Goal: Information Seeking & Learning: Learn about a topic

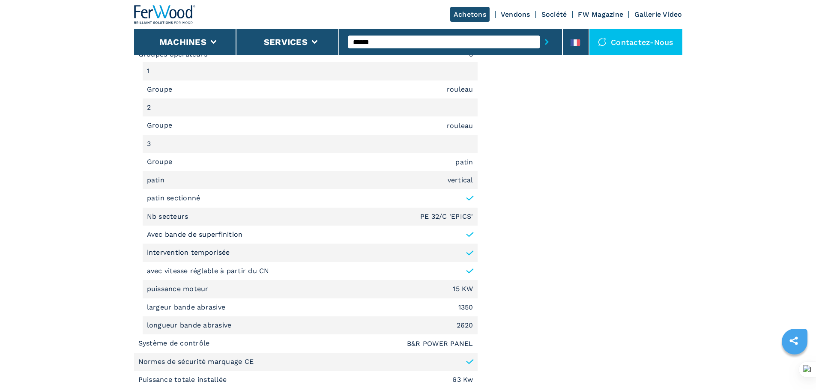
type input "******"
click at [540, 32] on button "submit-button" at bounding box center [546, 42] width 13 height 20
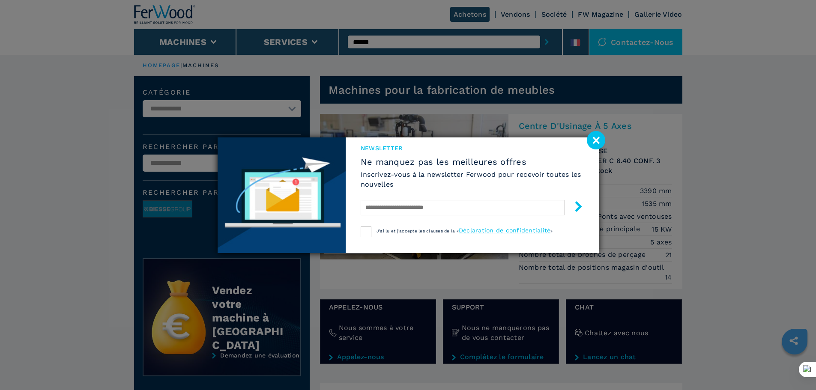
click at [592, 141] on image at bounding box center [596, 140] width 18 height 18
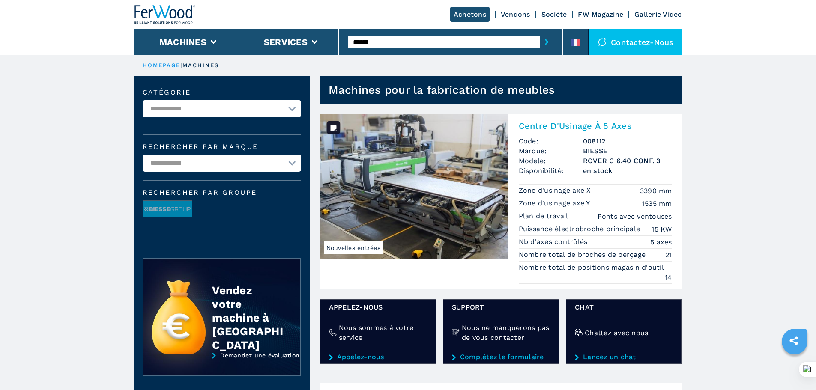
click at [420, 183] on img at bounding box center [414, 187] width 188 height 146
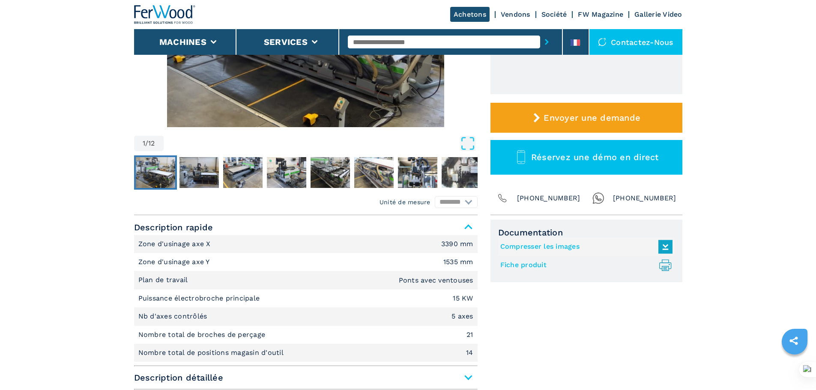
scroll to position [257, 0]
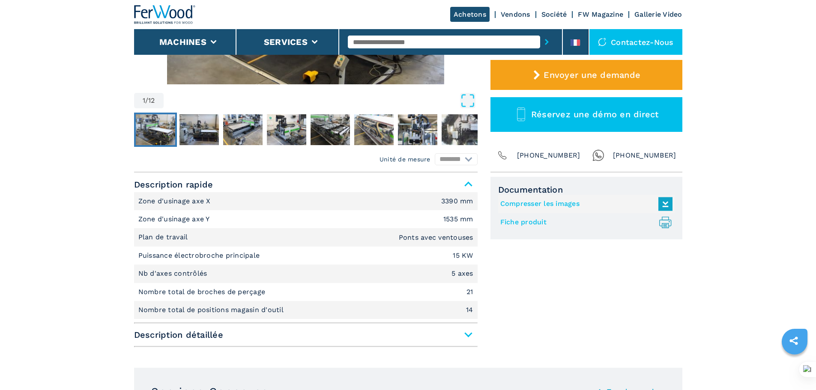
click at [450, 221] on em "1535 mm" at bounding box center [458, 219] width 30 height 7
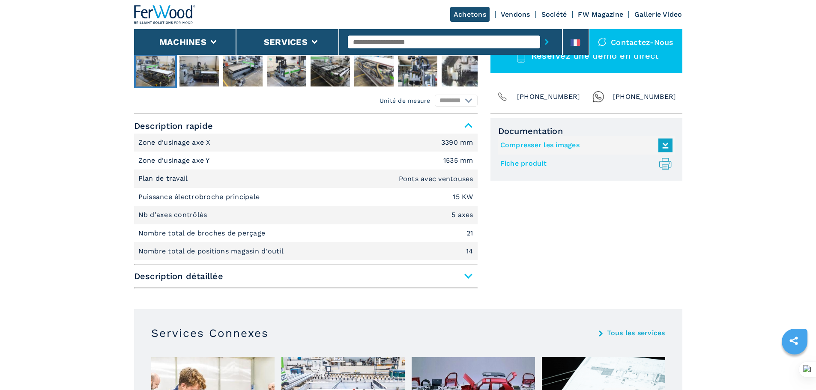
scroll to position [343, 0]
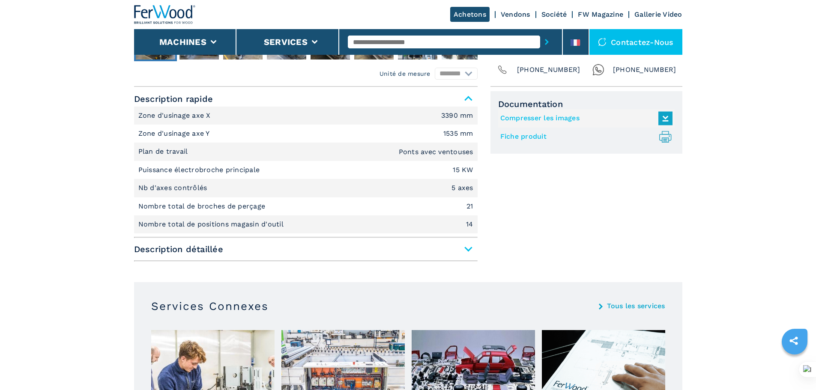
click at [468, 250] on span "Description détaillée" at bounding box center [305, 249] width 343 height 15
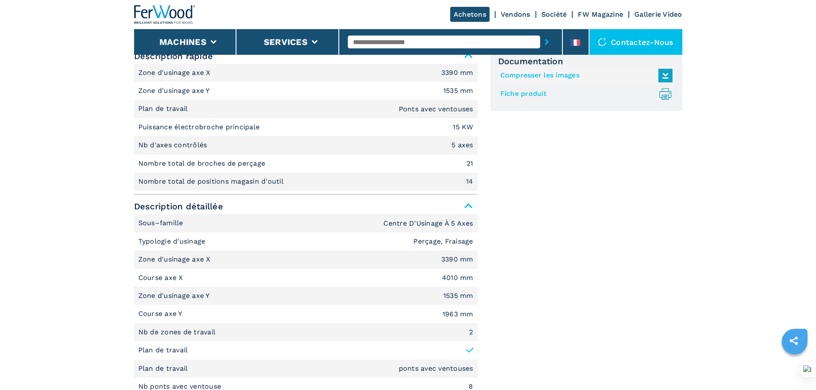
scroll to position [0, 0]
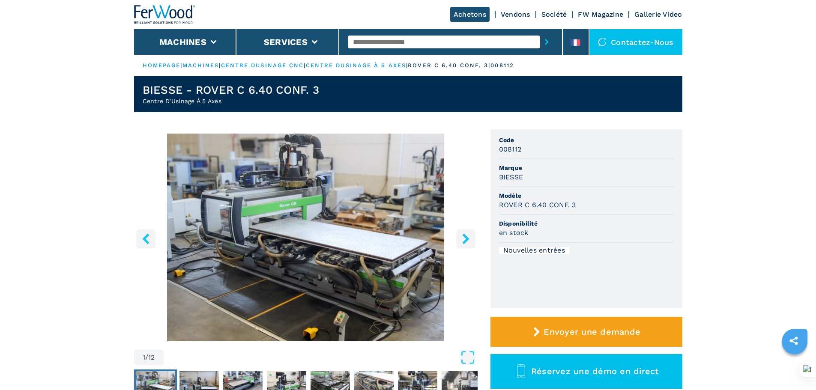
click at [290, 66] on link "centre dusinage cnc" at bounding box center [262, 65] width 83 height 6
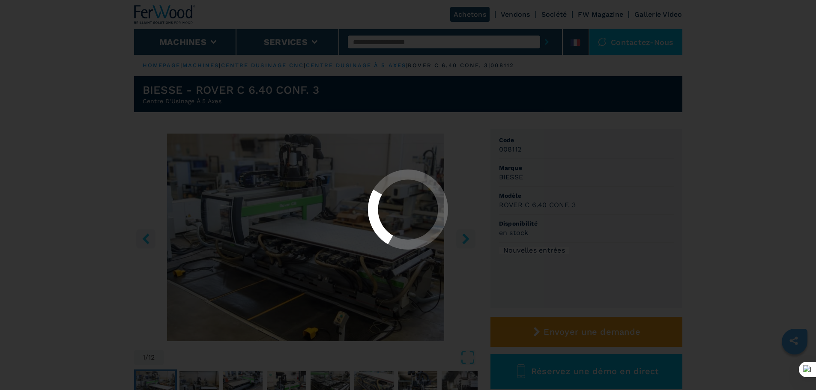
select select "**********"
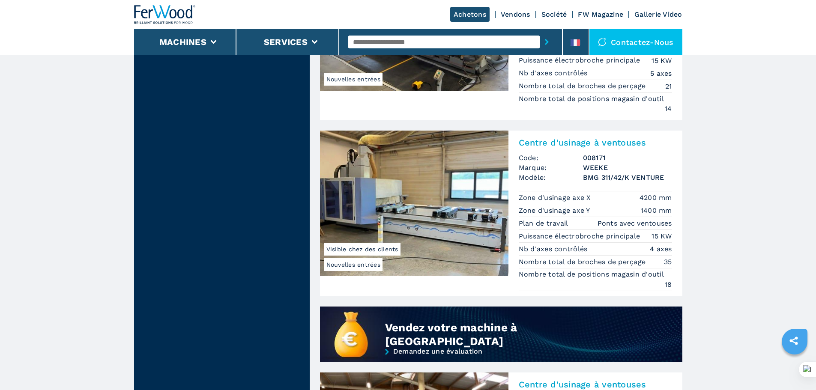
scroll to position [599, 0]
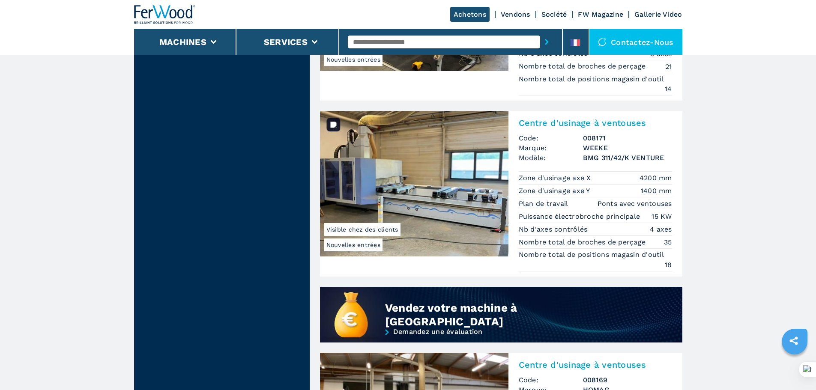
click at [392, 142] on img at bounding box center [414, 184] width 188 height 146
